Goal: Share content: Share content

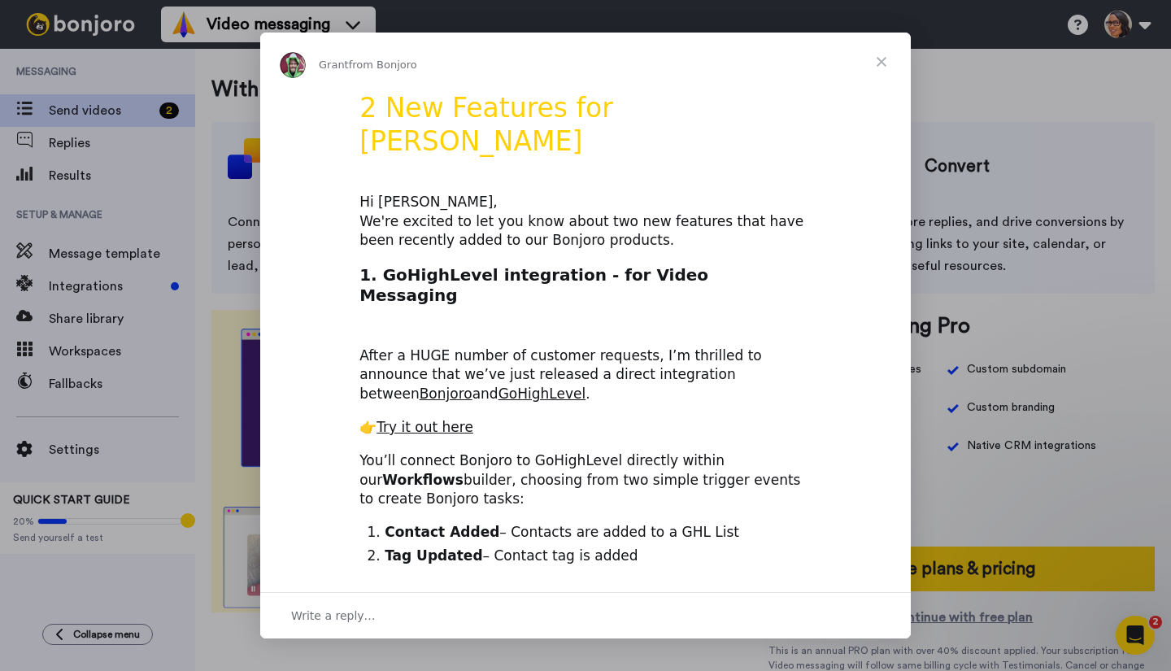
click at [878, 64] on span "Close" at bounding box center [881, 62] width 59 height 59
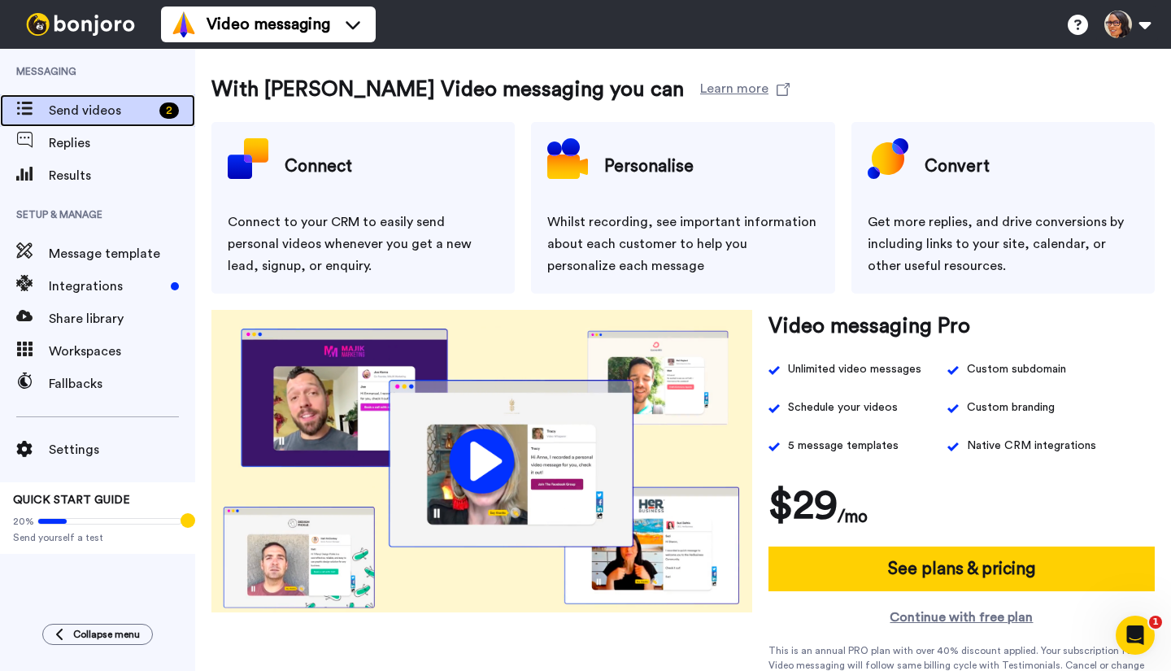
click at [120, 107] on span "Send videos" at bounding box center [101, 111] width 104 height 20
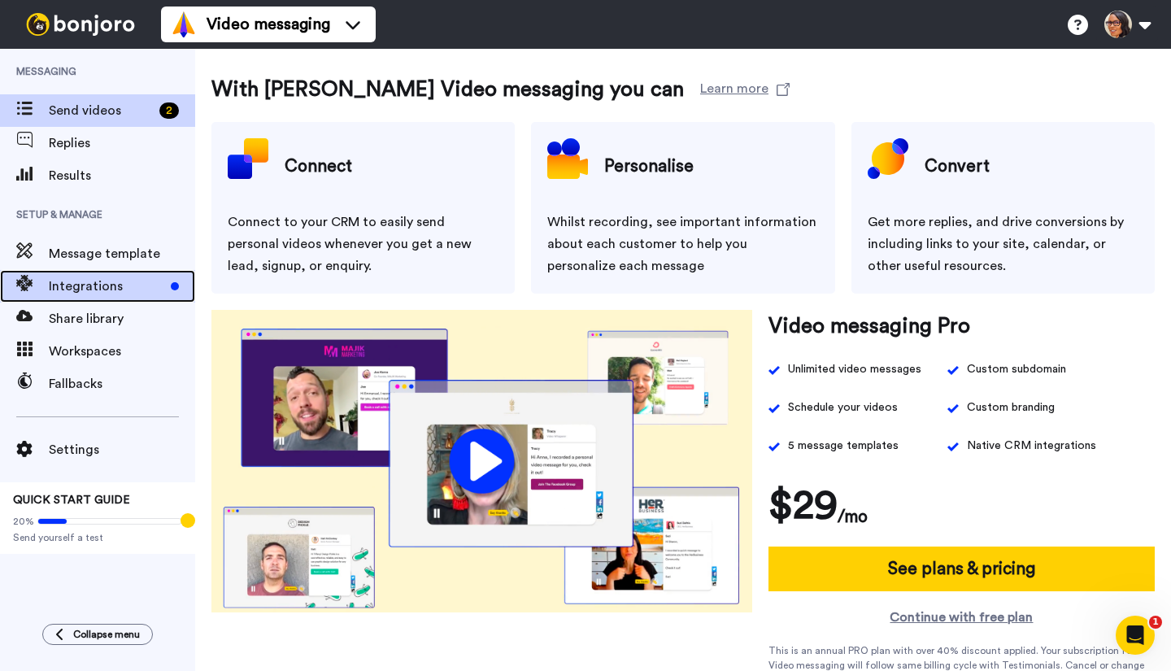
click at [107, 285] on span "Integrations" at bounding box center [106, 286] width 115 height 20
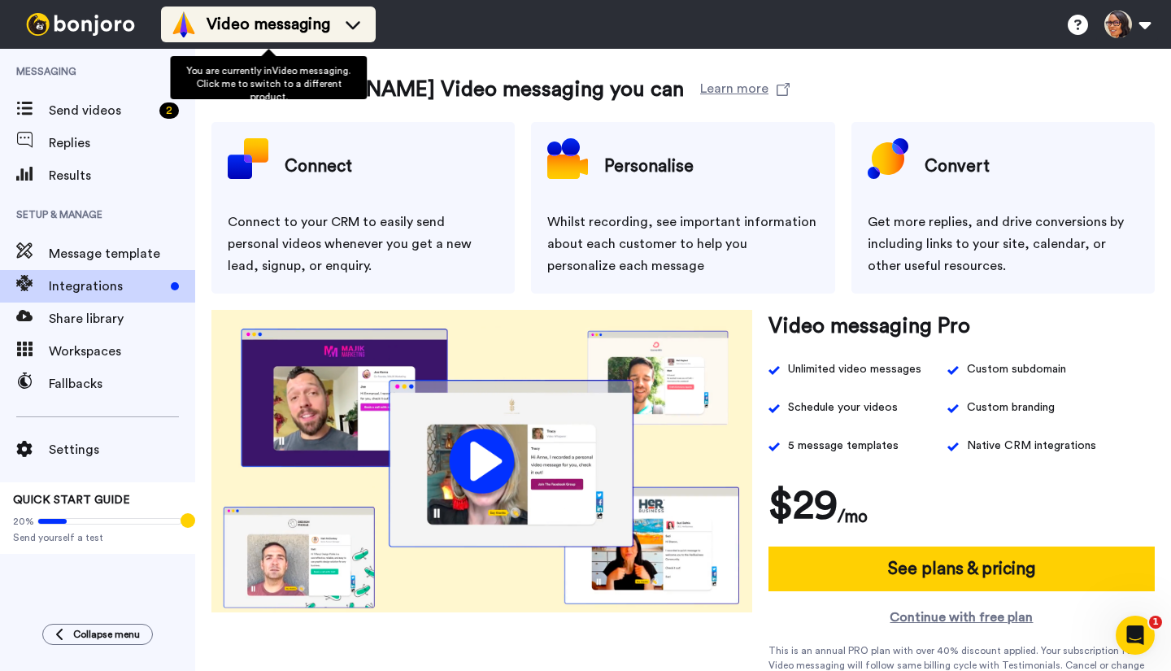
click at [360, 18] on icon at bounding box center [353, 24] width 26 height 16
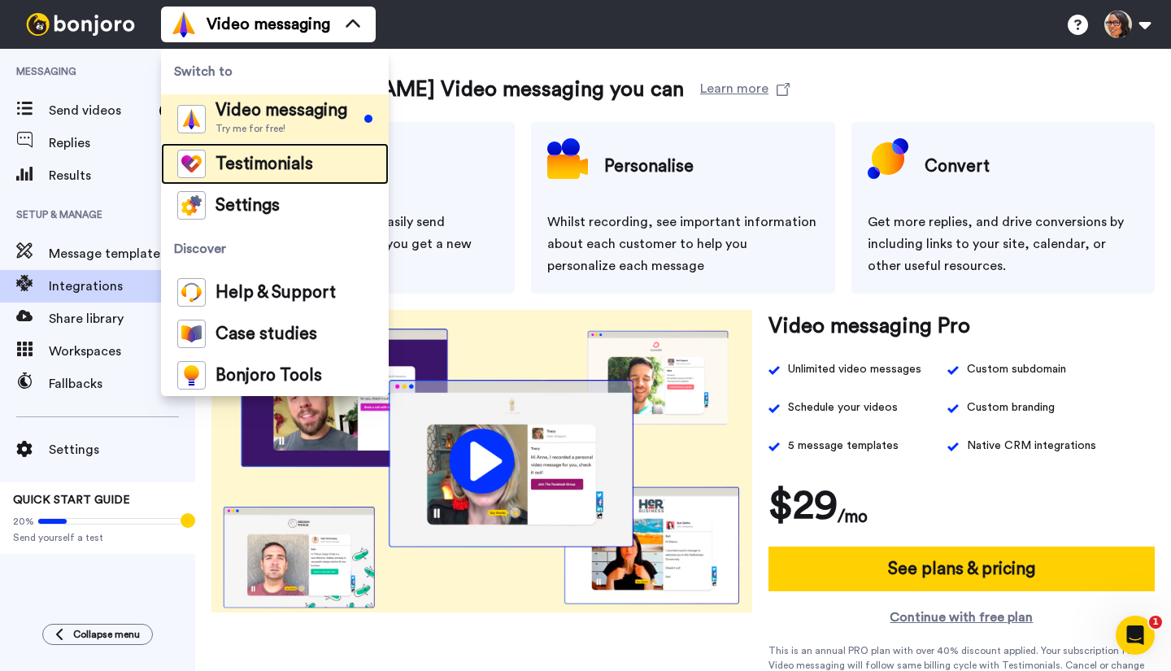
click at [294, 167] on span "Testimonials" at bounding box center [264, 164] width 98 height 16
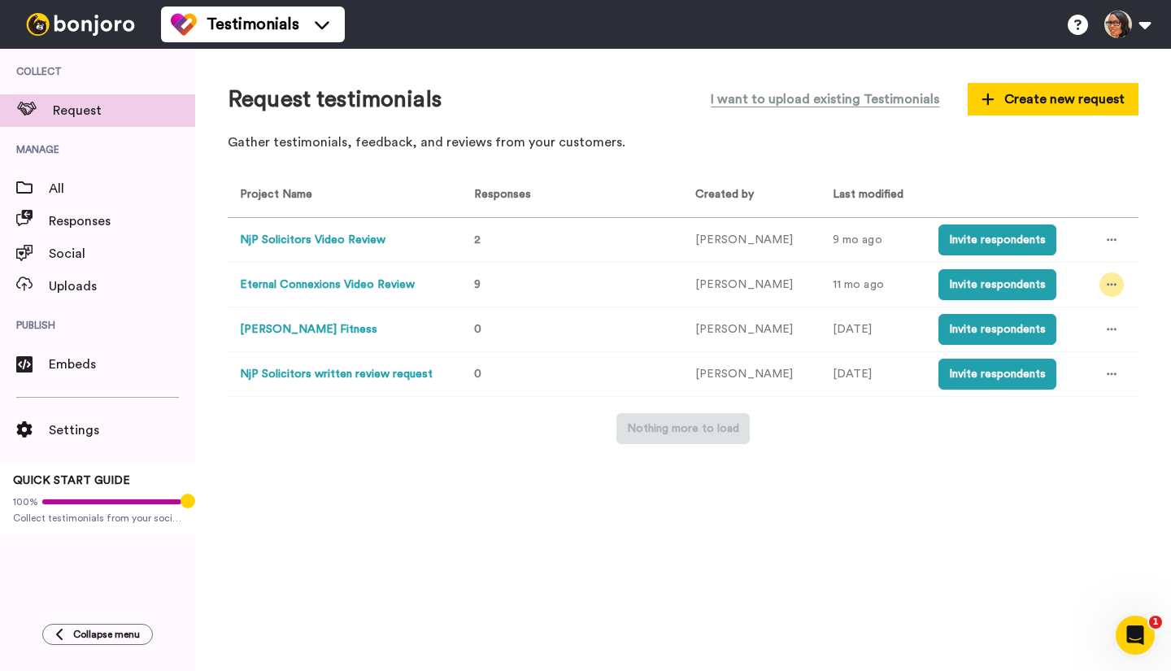
click at [1107, 284] on icon at bounding box center [1112, 284] width 10 height 11
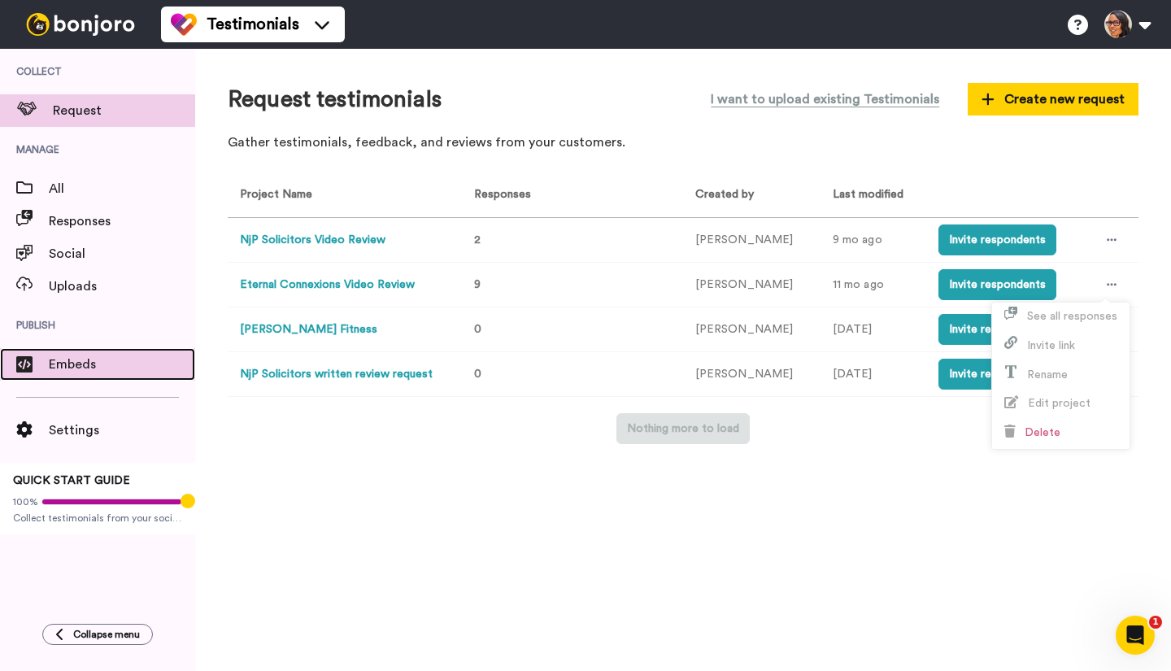
click at [62, 352] on div "Embeds" at bounding box center [97, 364] width 195 height 33
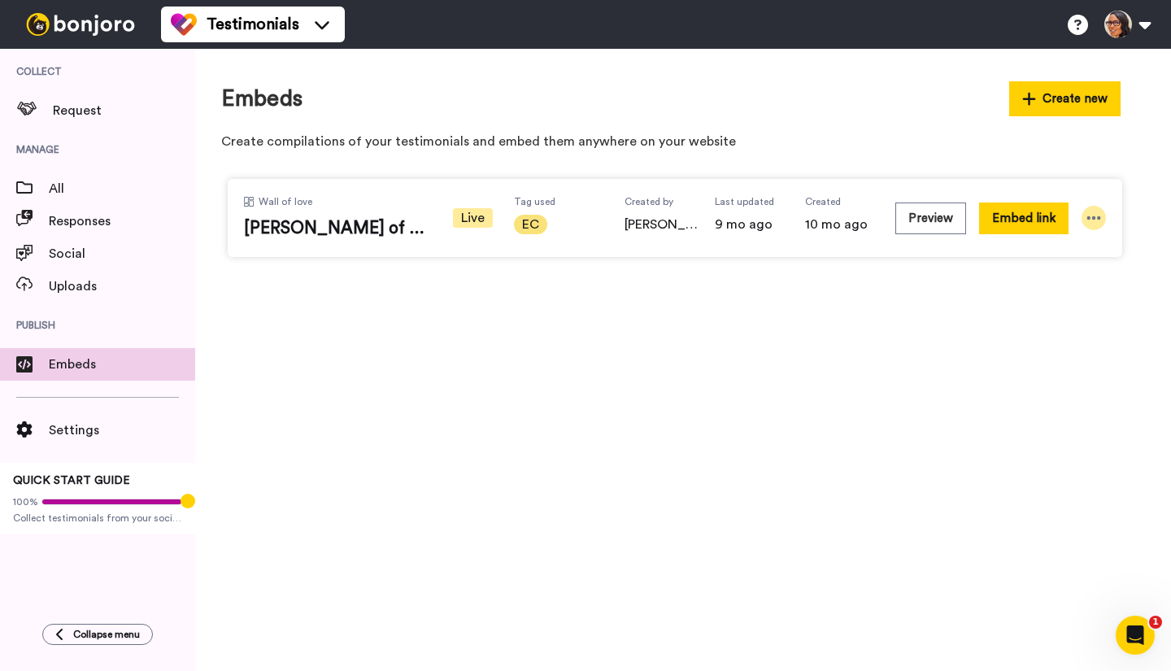
click at [1096, 213] on icon at bounding box center [1094, 218] width 16 height 16
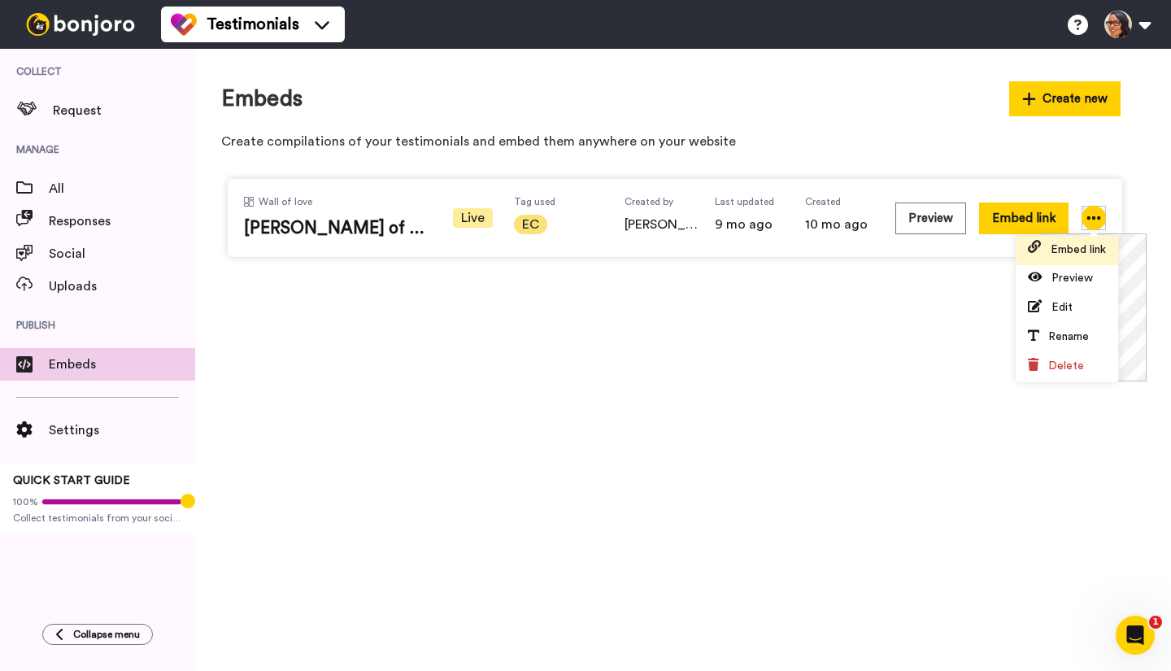
click at [1080, 248] on span "Embed link" at bounding box center [1078, 249] width 55 height 11
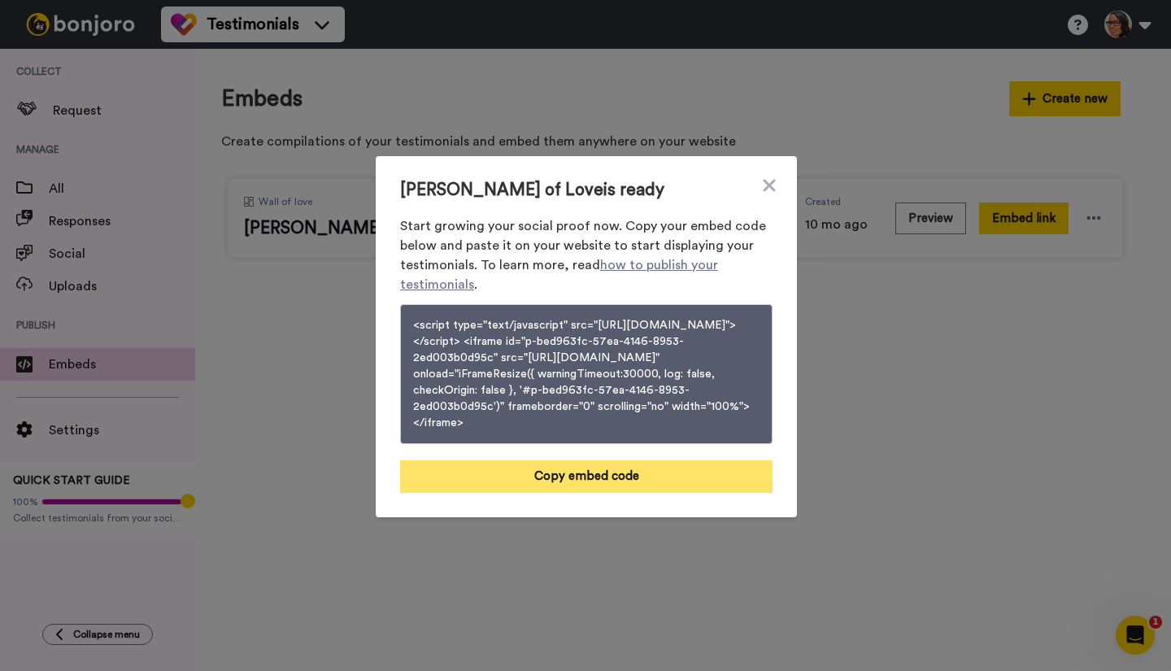
click at [601, 492] on button "Copy embed code" at bounding box center [586, 476] width 372 height 33
